Goal: Check status

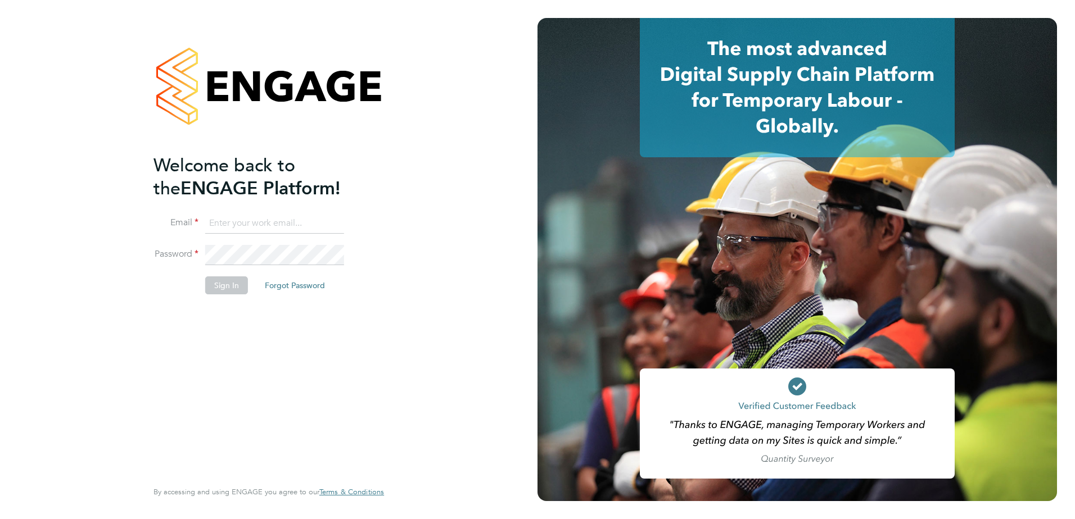
type input "james.blyth@countrysidepartnerships.com"
click at [236, 286] on button "Sign In" at bounding box center [226, 286] width 43 height 18
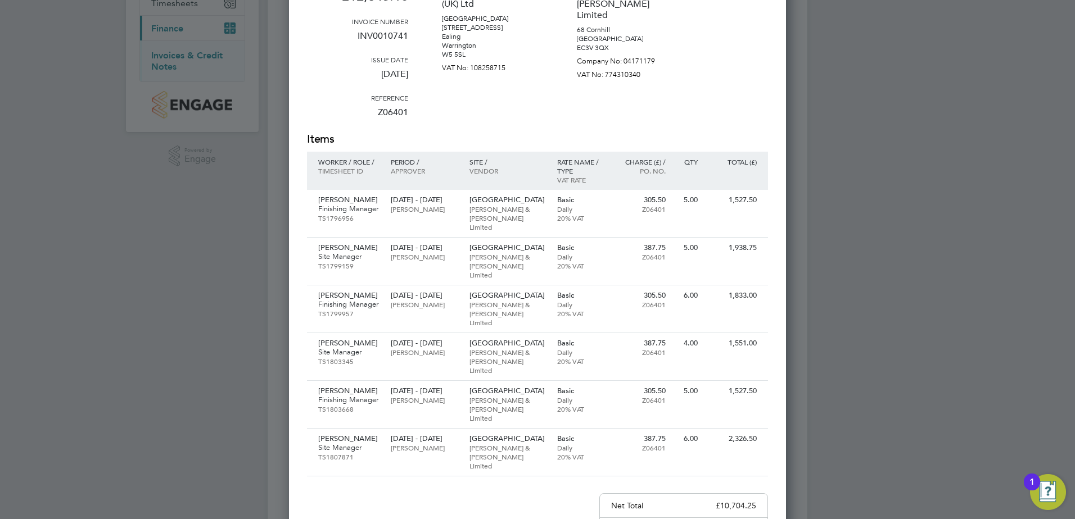
click at [1032, 76] on div at bounding box center [537, 259] width 1075 height 519
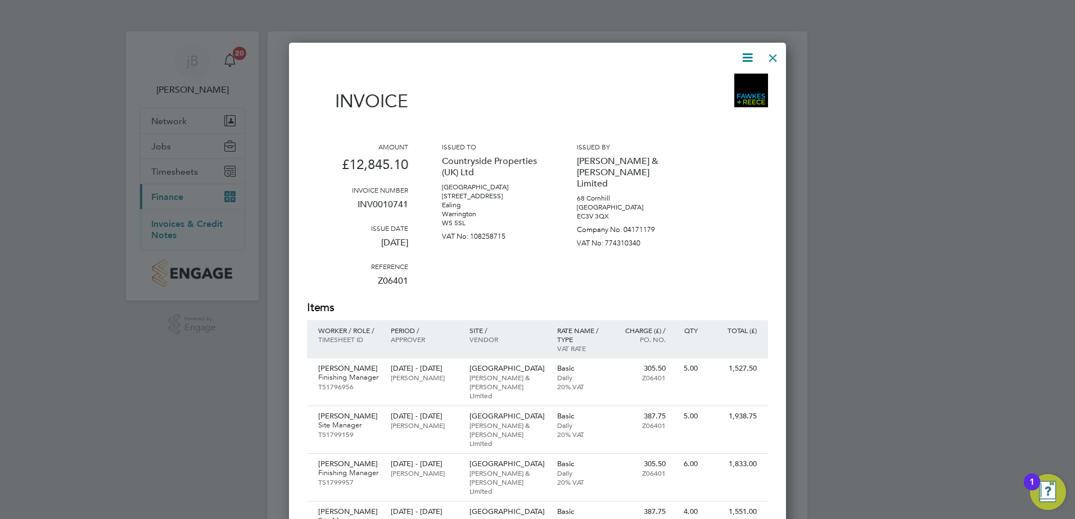
click at [776, 57] on div at bounding box center [773, 55] width 20 height 20
